Goal: Information Seeking & Learning: Compare options

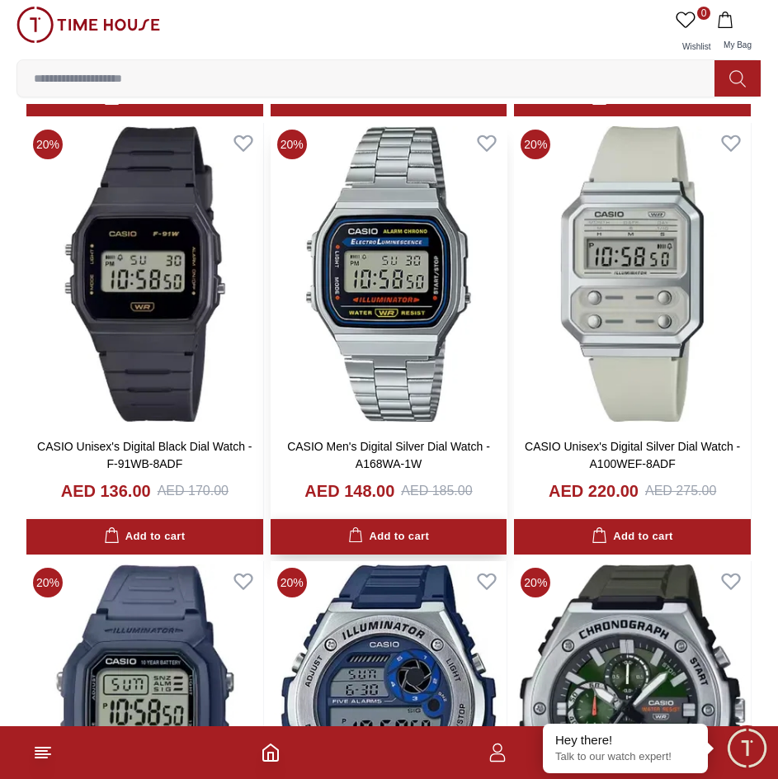
scroll to position [1816, 0]
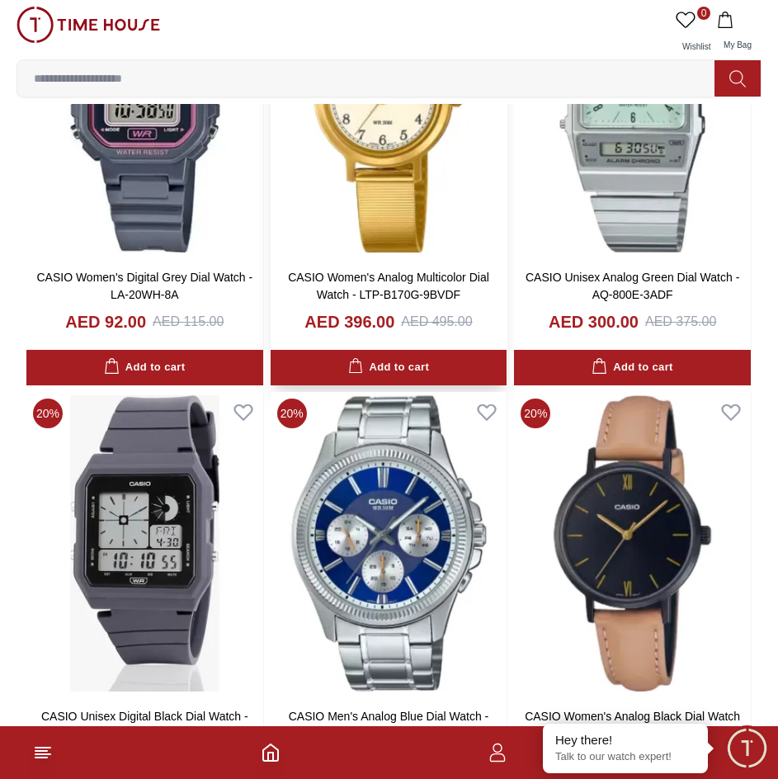
scroll to position [6176, 0]
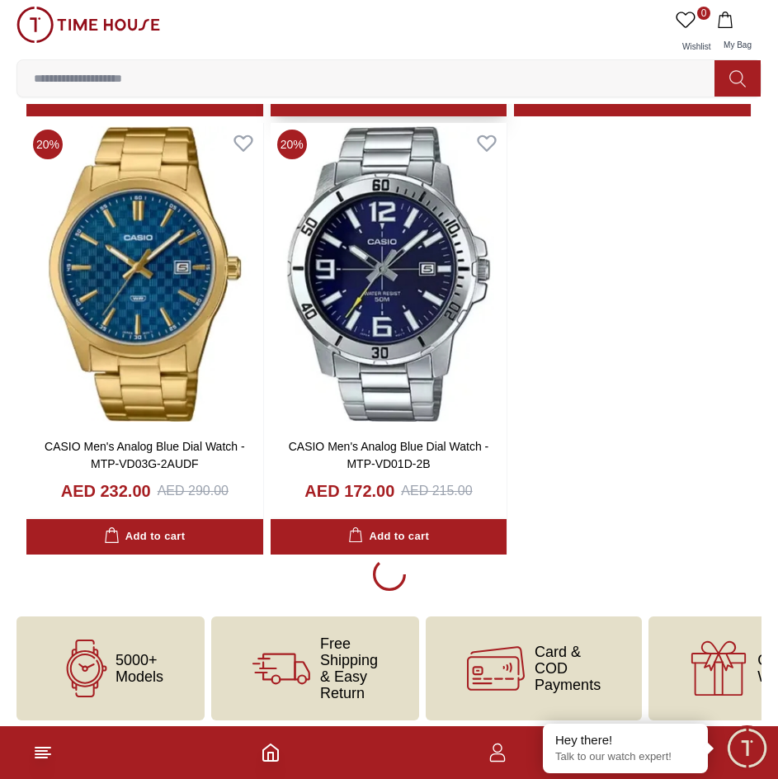
scroll to position [11893, 0]
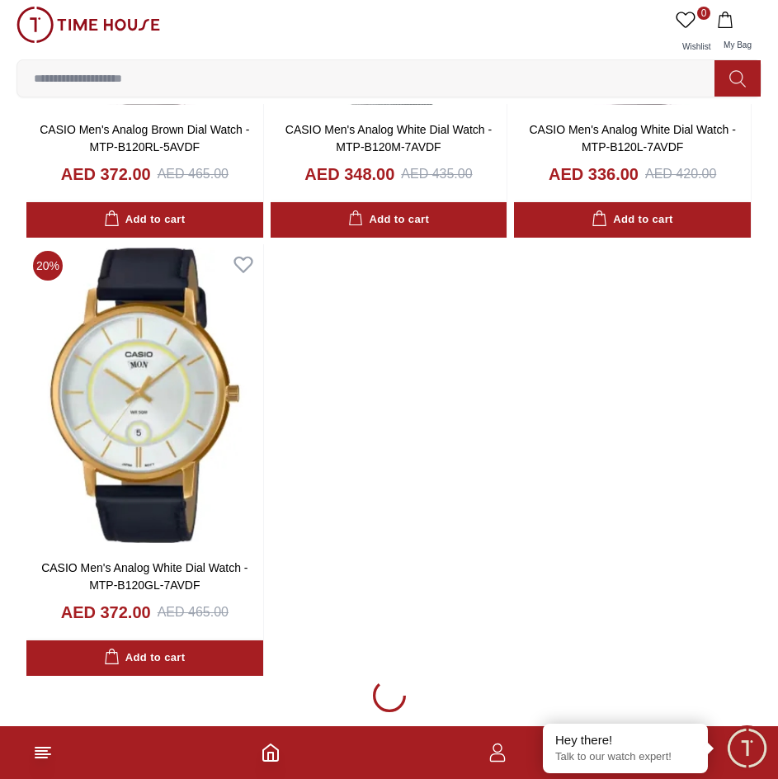
scroll to position [14963, 0]
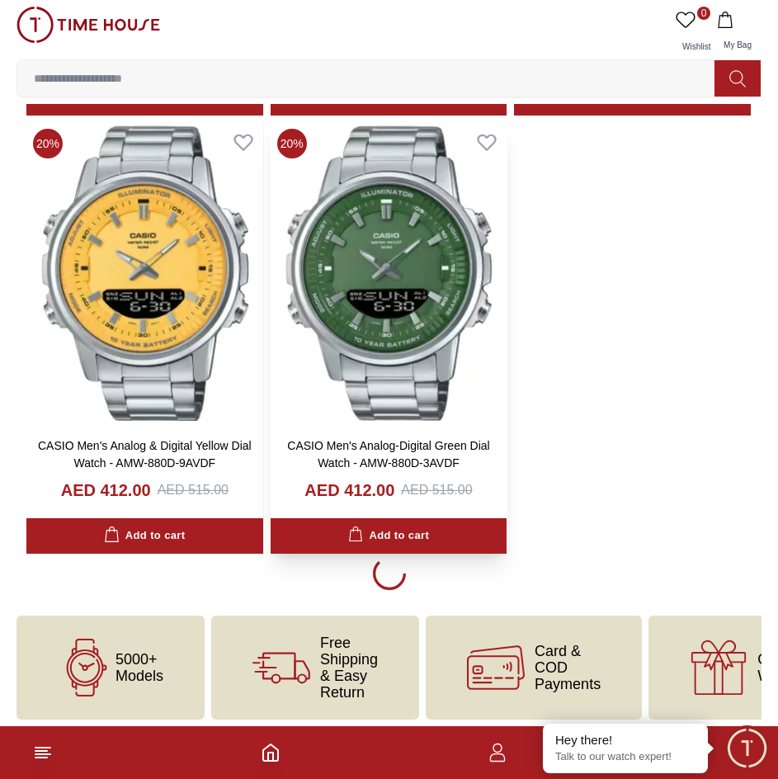
scroll to position [20659, 0]
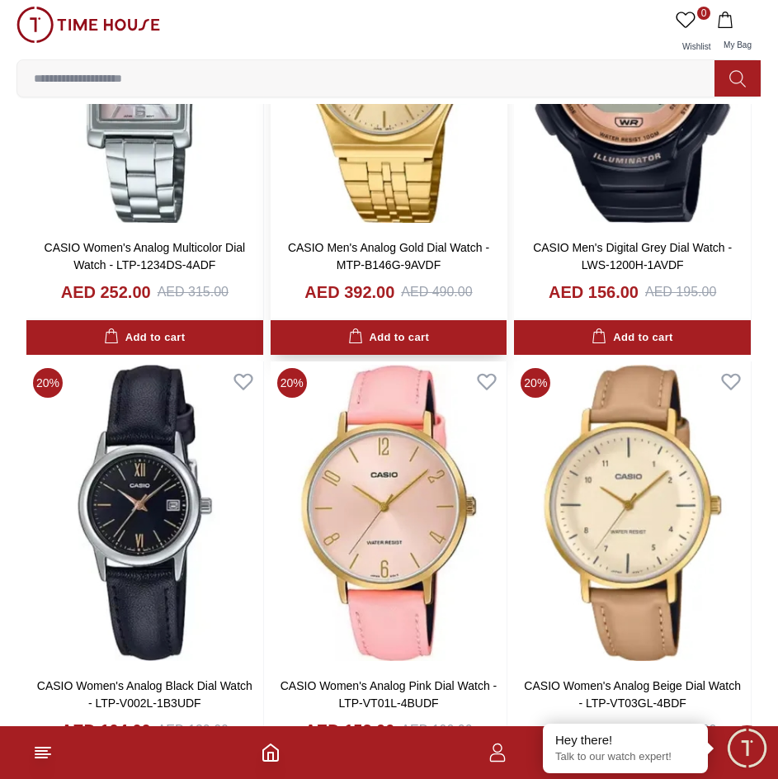
scroll to position [26366, 0]
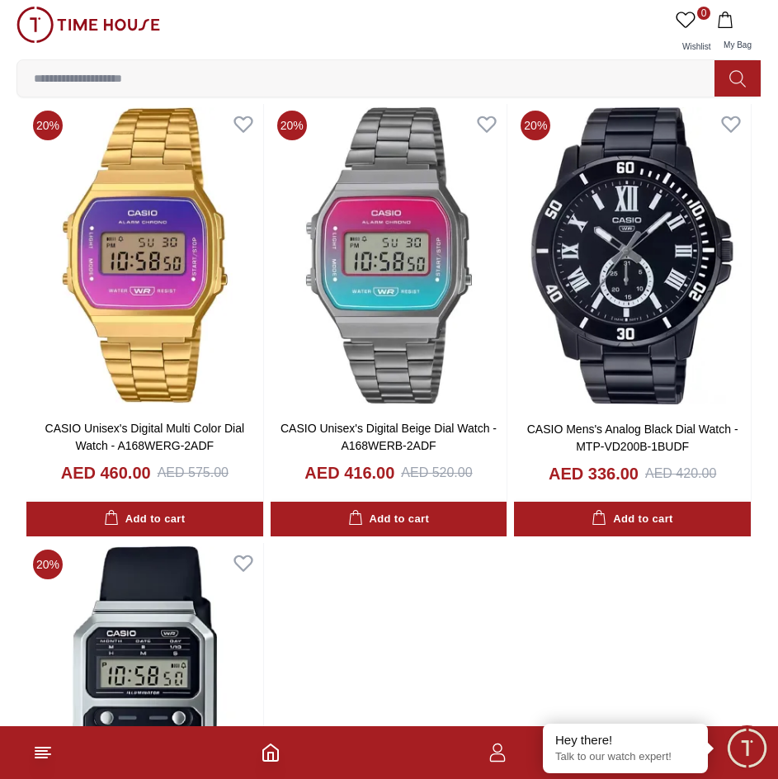
scroll to position [32310, 0]
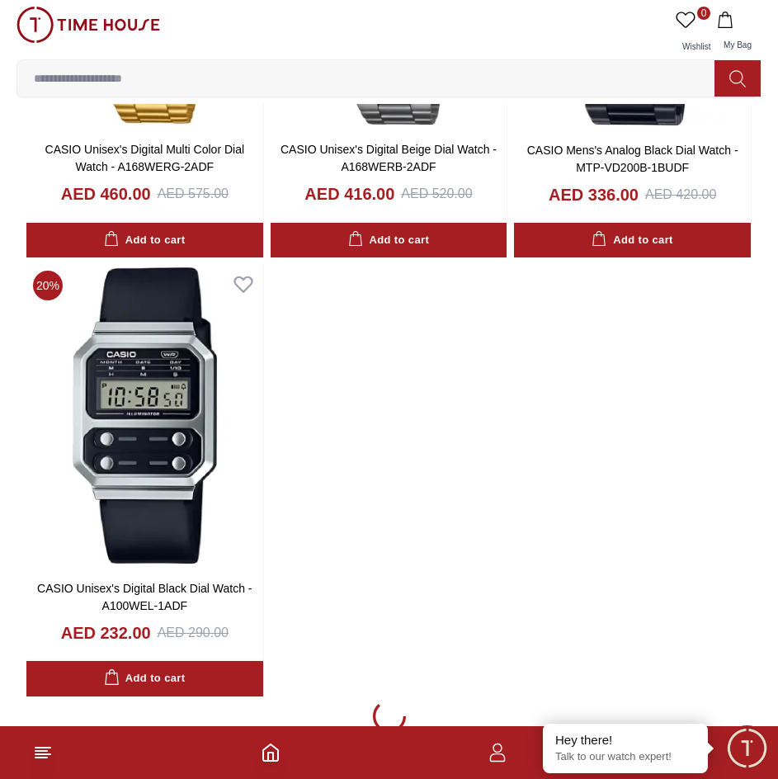
scroll to position [32475, 0]
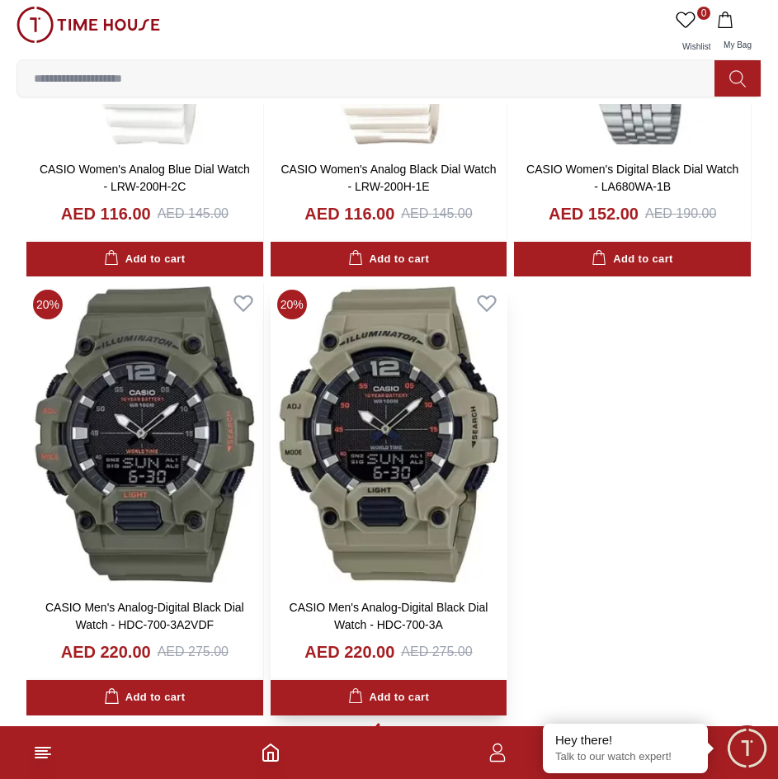
scroll to position [38205, 0]
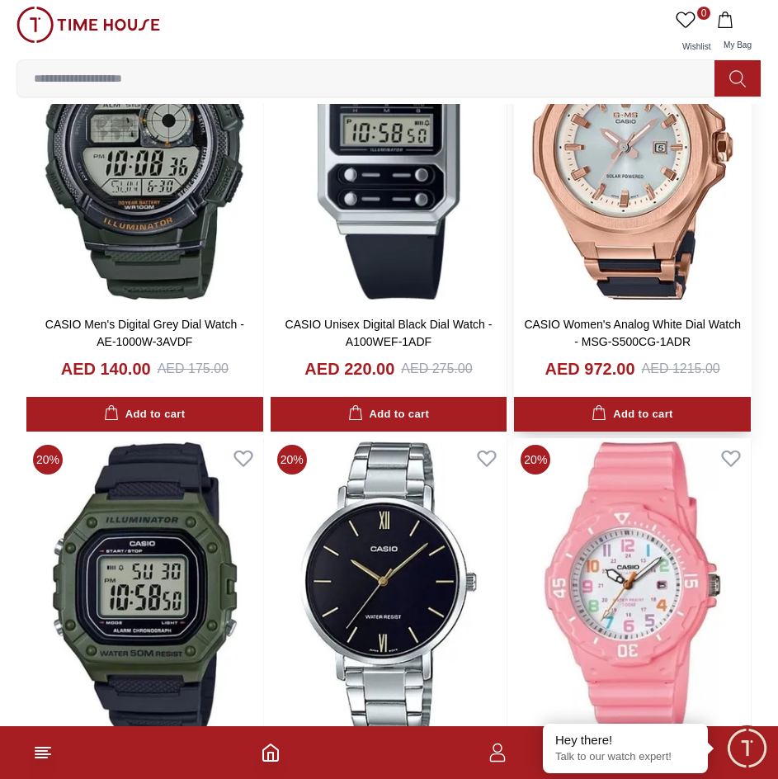
scroll to position [39856, 0]
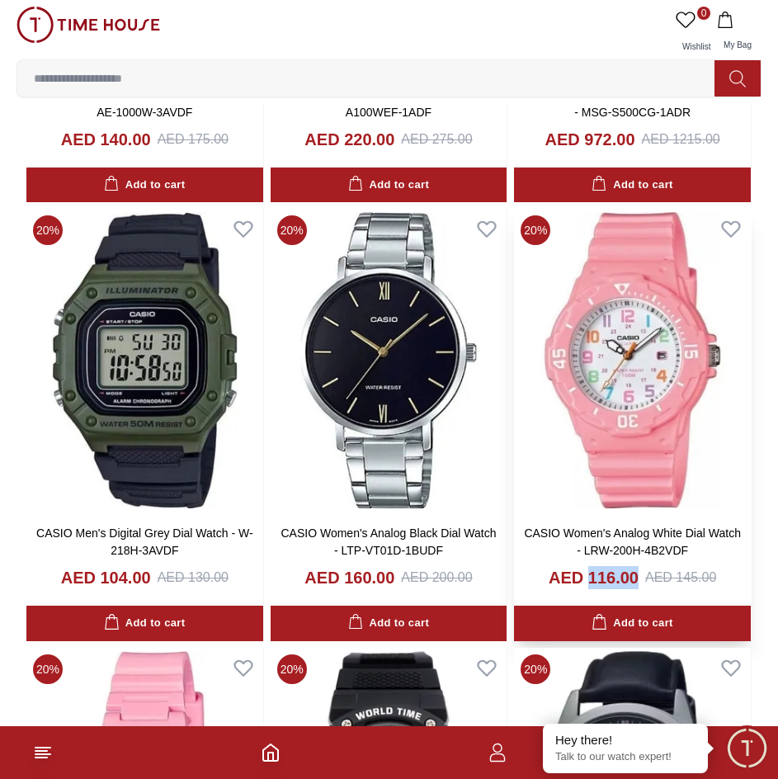
drag, startPoint x: 588, startPoint y: 575, endPoint x: 645, endPoint y: 576, distance: 57.0
click at [637, 579] on h4 "AED 116.00" at bounding box center [594, 577] width 90 height 23
drag, startPoint x: 100, startPoint y: 578, endPoint x: 149, endPoint y: 579, distance: 48.7
click at [149, 579] on h4 "AED 104.00" at bounding box center [106, 577] width 90 height 23
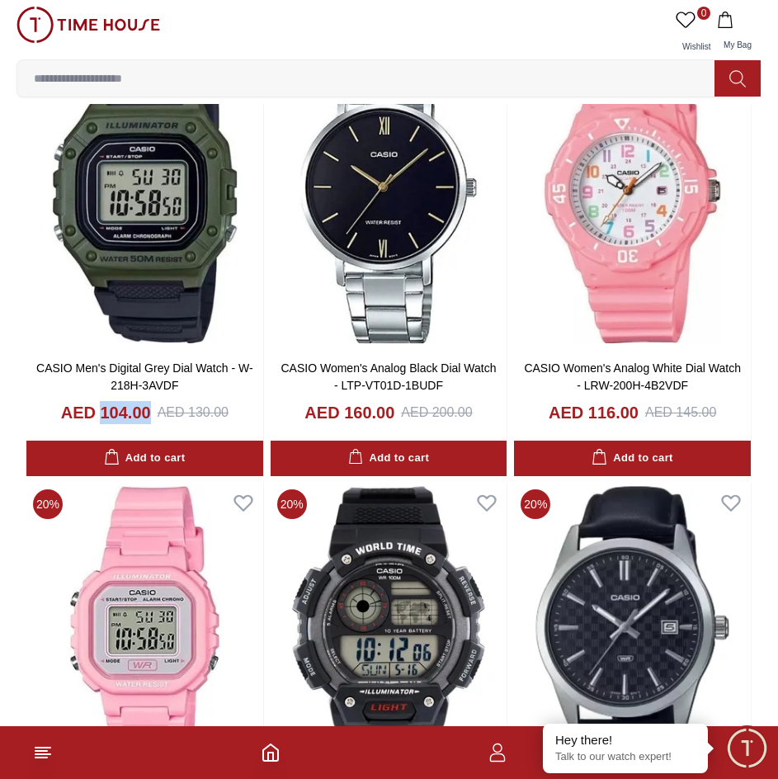
scroll to position [40269, 0]
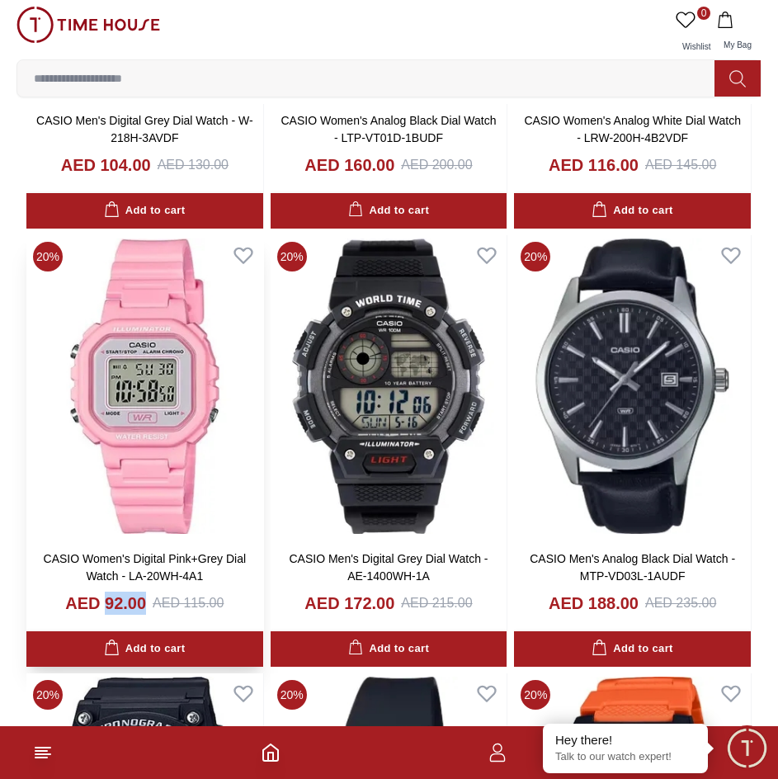
drag, startPoint x: 104, startPoint y: 604, endPoint x: 143, endPoint y: 603, distance: 38.8
click at [143, 603] on h4 "AED 92.00" at bounding box center [105, 603] width 81 height 23
click at [206, 481] on img at bounding box center [144, 386] width 237 height 303
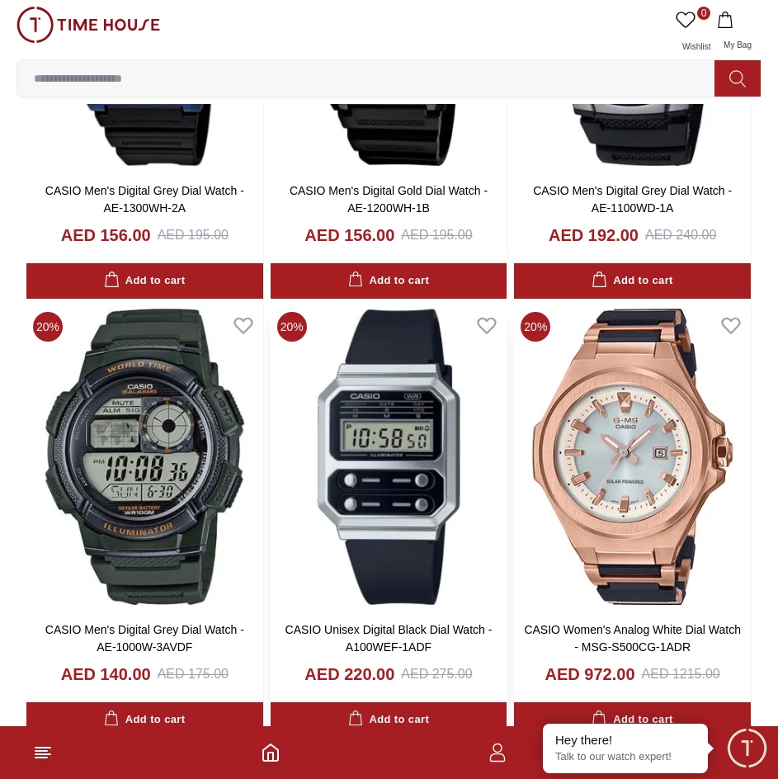
scroll to position [39845, 0]
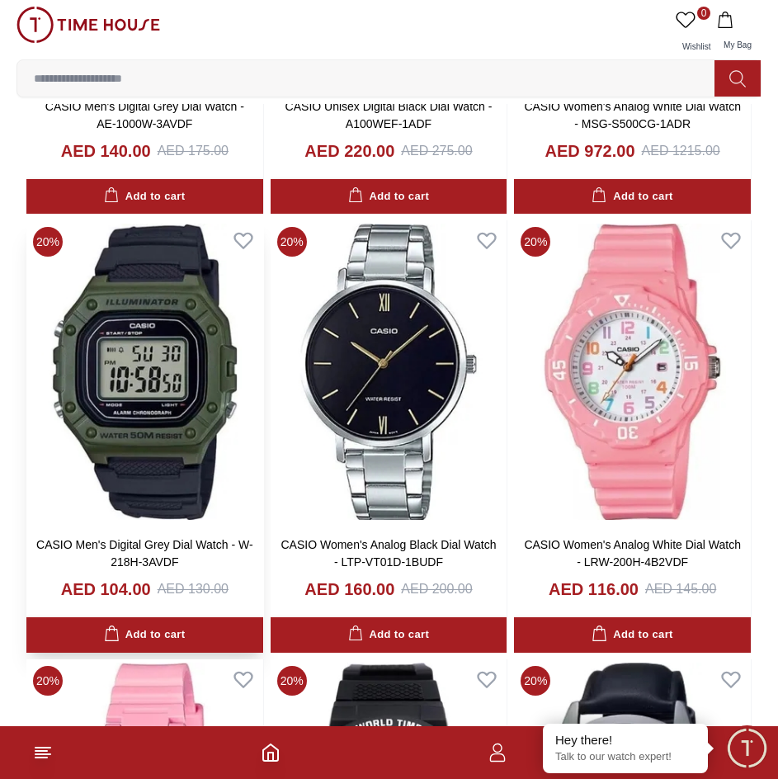
click at [222, 434] on img at bounding box center [144, 371] width 237 height 303
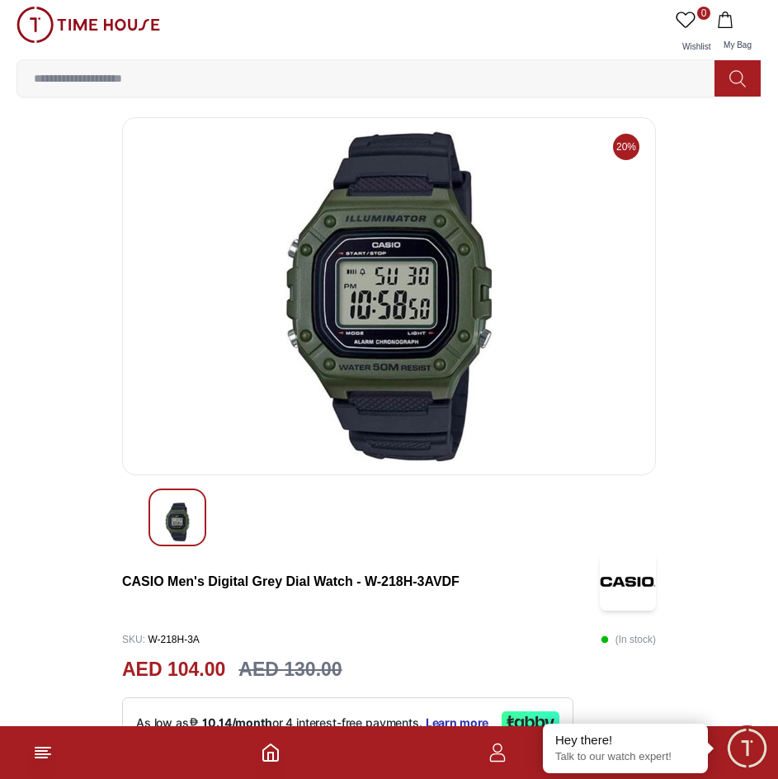
click at [401, 267] on img at bounding box center [389, 296] width 506 height 330
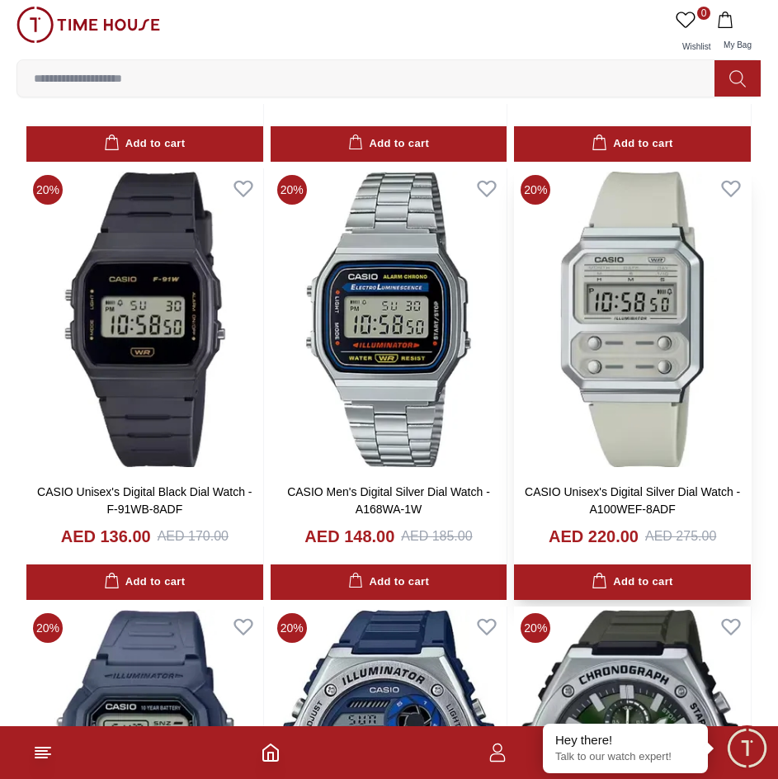
scroll to position [1763, 0]
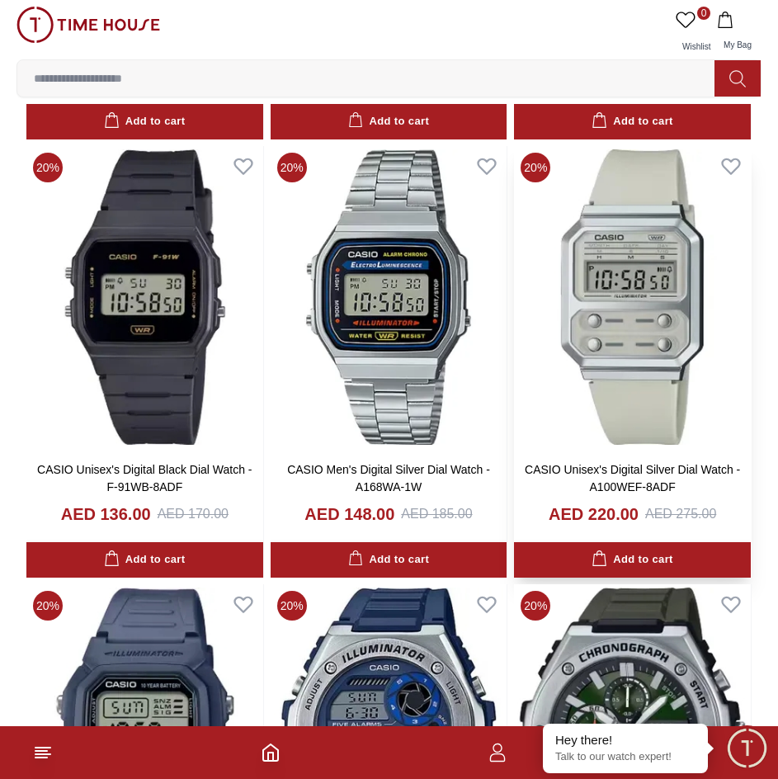
click at [641, 342] on img at bounding box center [632, 297] width 237 height 303
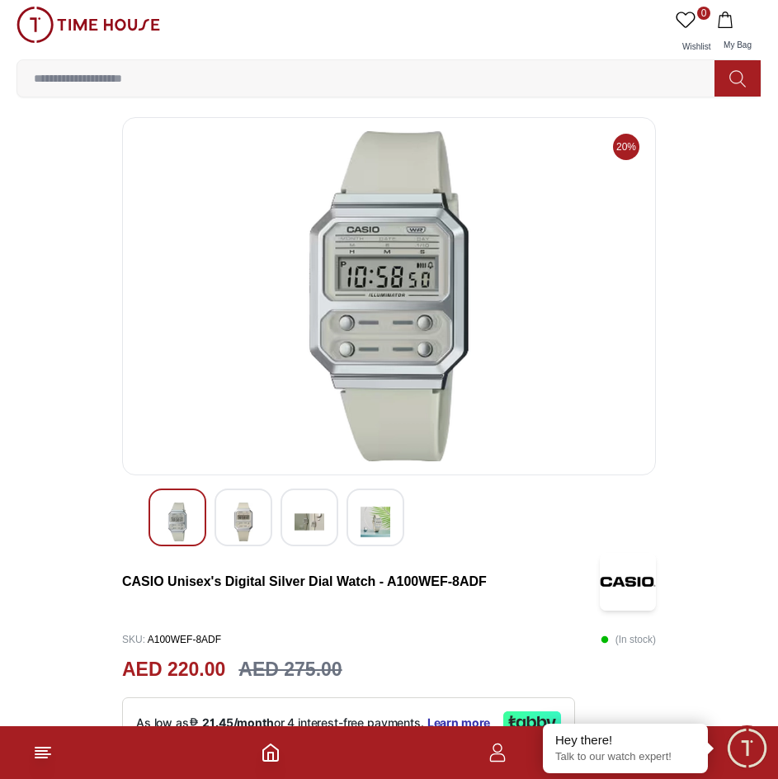
click at [259, 519] on div at bounding box center [244, 518] width 58 height 58
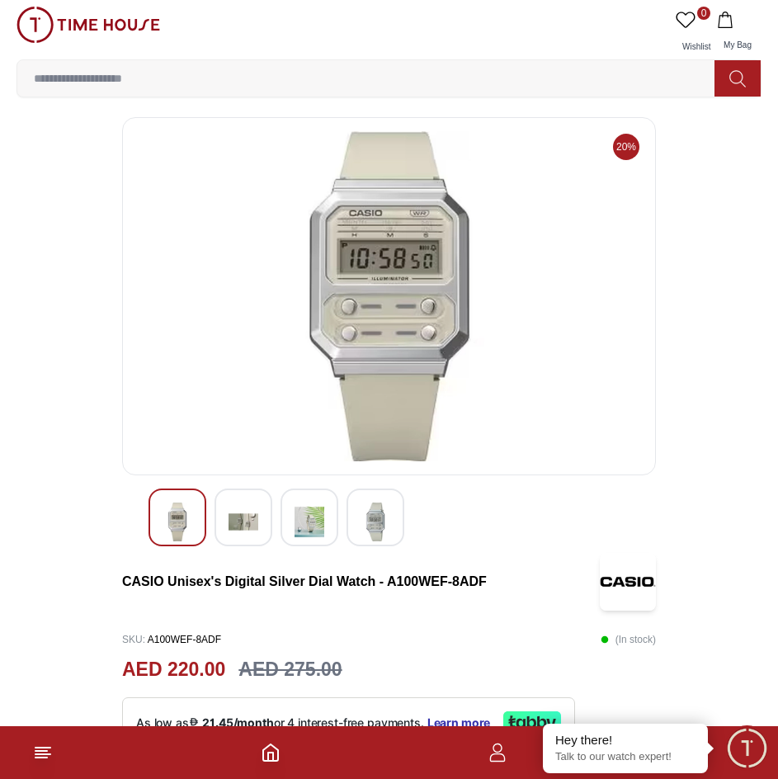
click at [302, 523] on img at bounding box center [310, 522] width 30 height 39
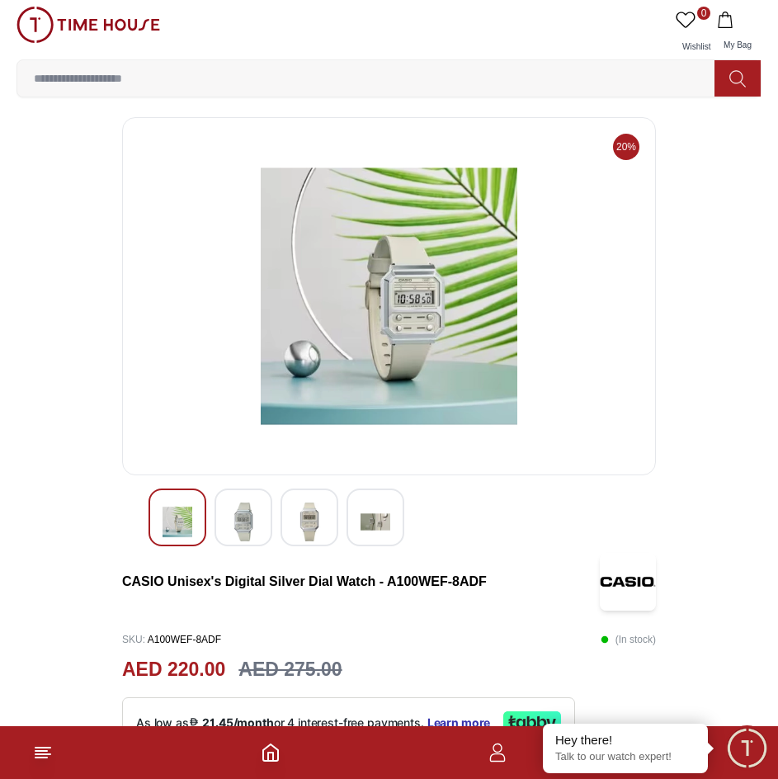
click at [370, 527] on img at bounding box center [376, 522] width 30 height 39
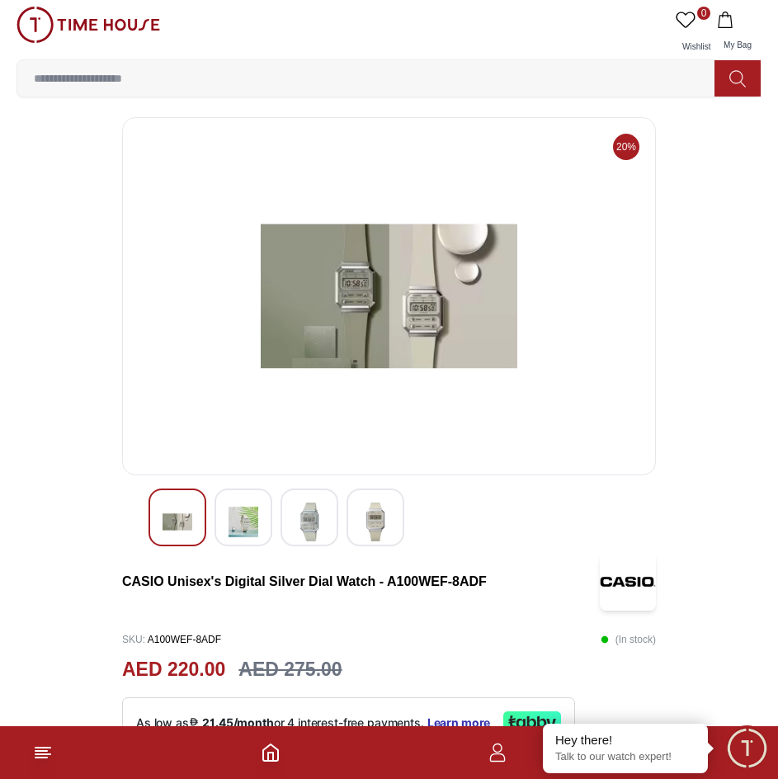
click at [362, 523] on img at bounding box center [376, 522] width 30 height 39
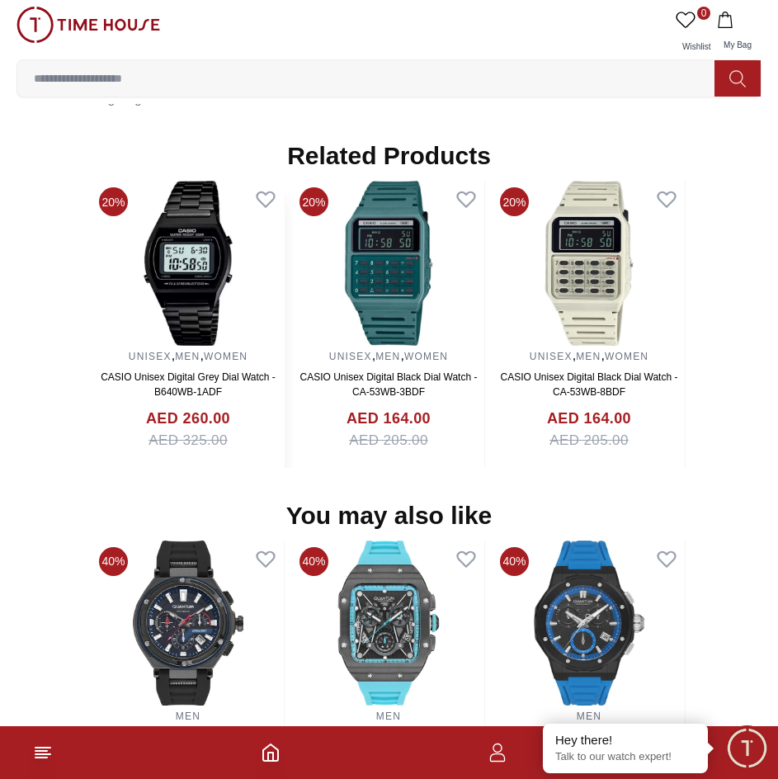
scroll to position [1403, 0]
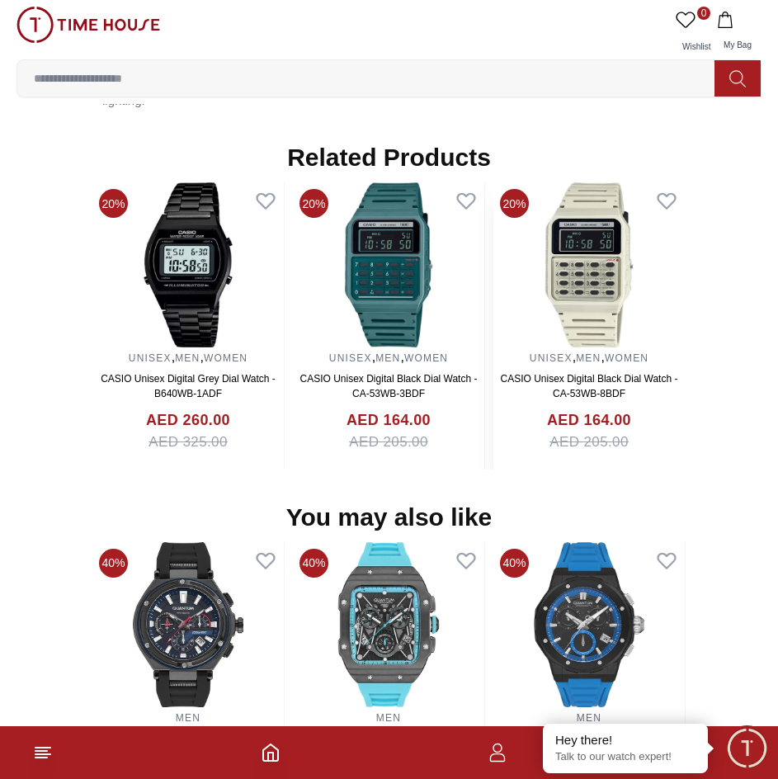
click at [564, 308] on img at bounding box center [590, 264] width 192 height 165
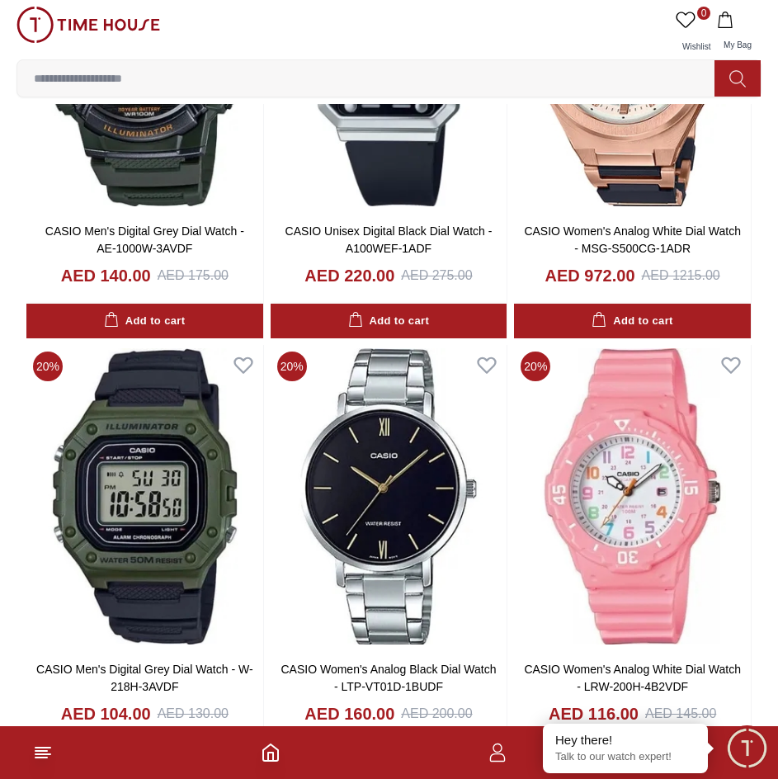
scroll to position [39671, 0]
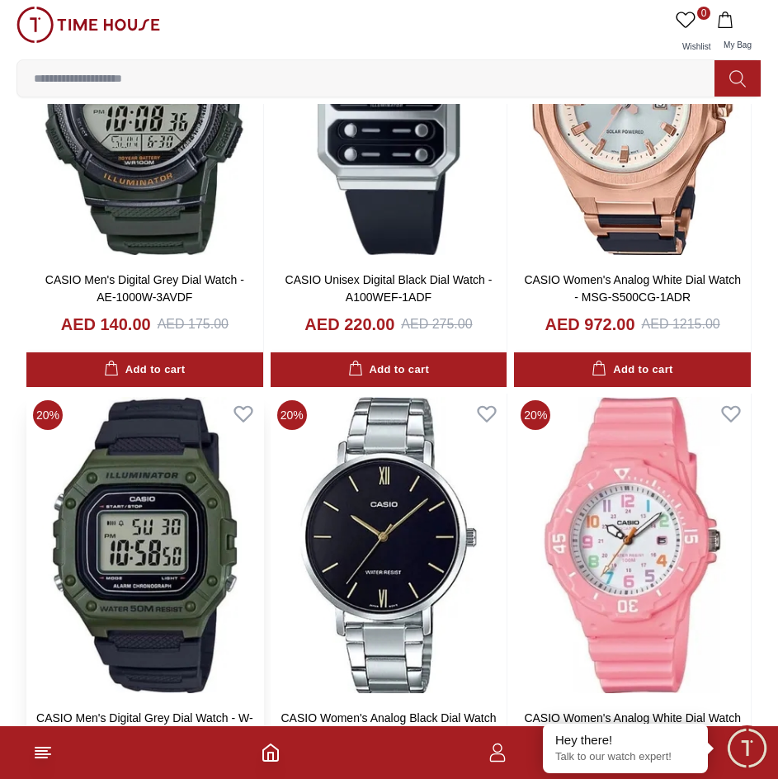
click at [192, 512] on img at bounding box center [144, 545] width 237 height 303
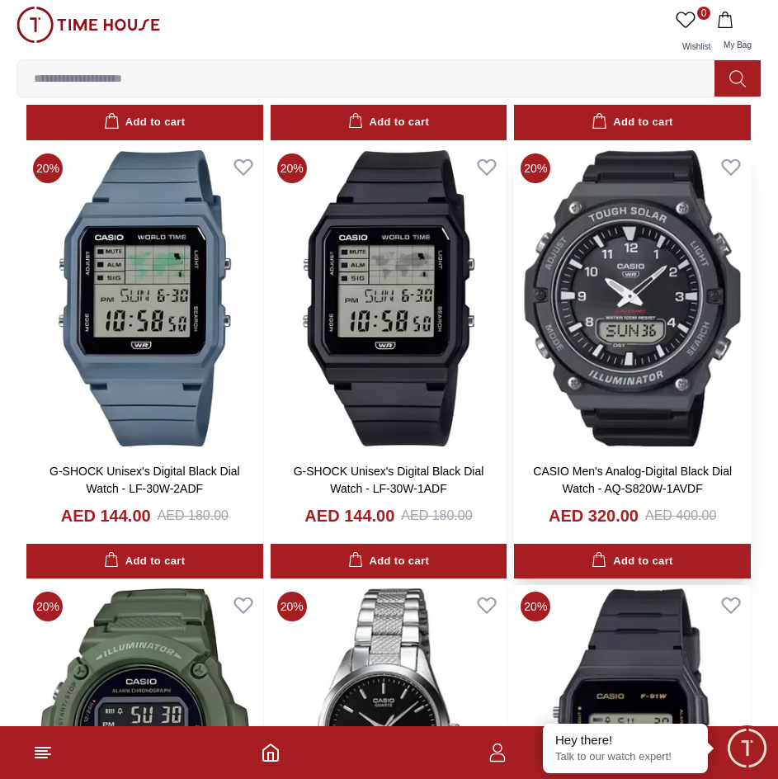
scroll to position [855, 0]
